Goal: Check status

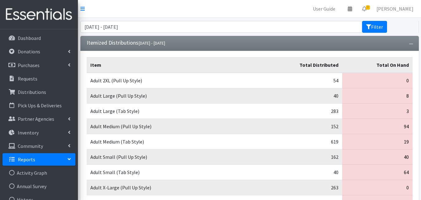
scroll to position [348, 0]
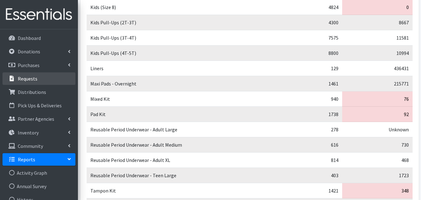
click at [19, 77] on p "Requests" at bounding box center [28, 78] width 20 height 6
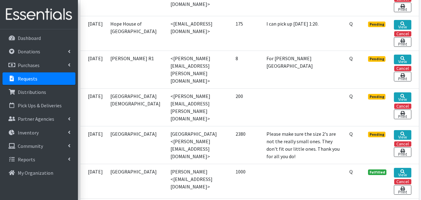
scroll to position [205, 0]
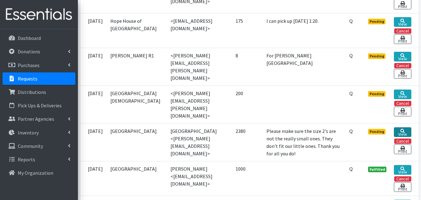
click at [405, 127] on link "View" at bounding box center [402, 132] width 17 height 10
